Goal: Find specific page/section: Find specific page/section

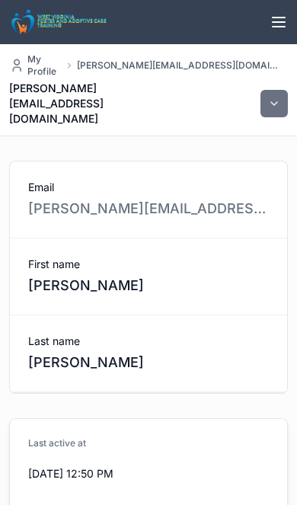
click at [273, 22] on icon "scrollable content" at bounding box center [279, 22] width 12 height 0
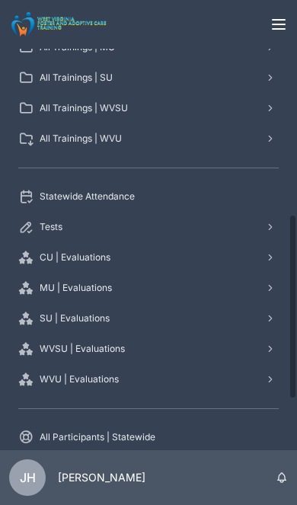
scroll to position [357, 0]
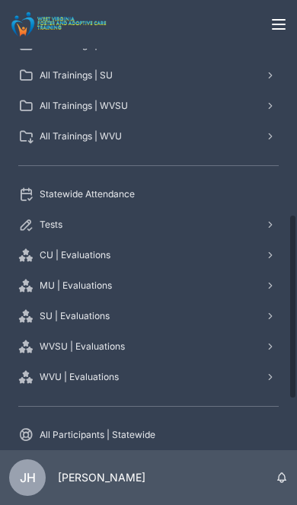
click at [97, 250] on span "CU | Evaluations" at bounding box center [75, 255] width 71 height 12
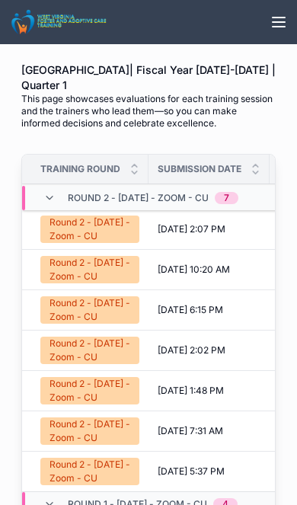
click at [277, 18] on icon "scrollable content" at bounding box center [279, 18] width 12 height 0
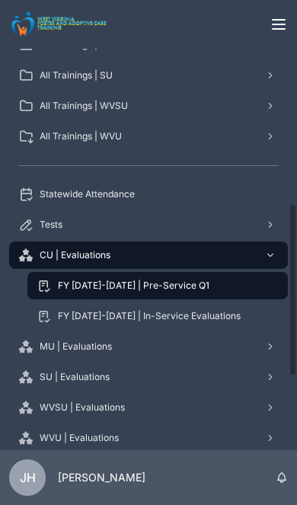
click at [115, 139] on span "All Trainings | WVU" at bounding box center [81, 136] width 82 height 12
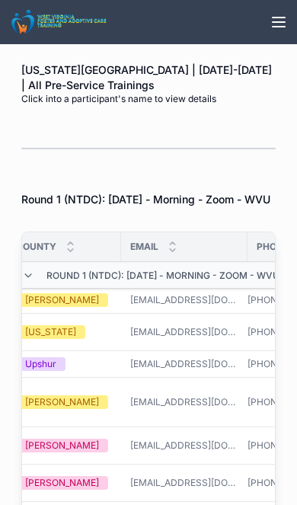
scroll to position [0, 385]
